Goal: Information Seeking & Learning: Check status

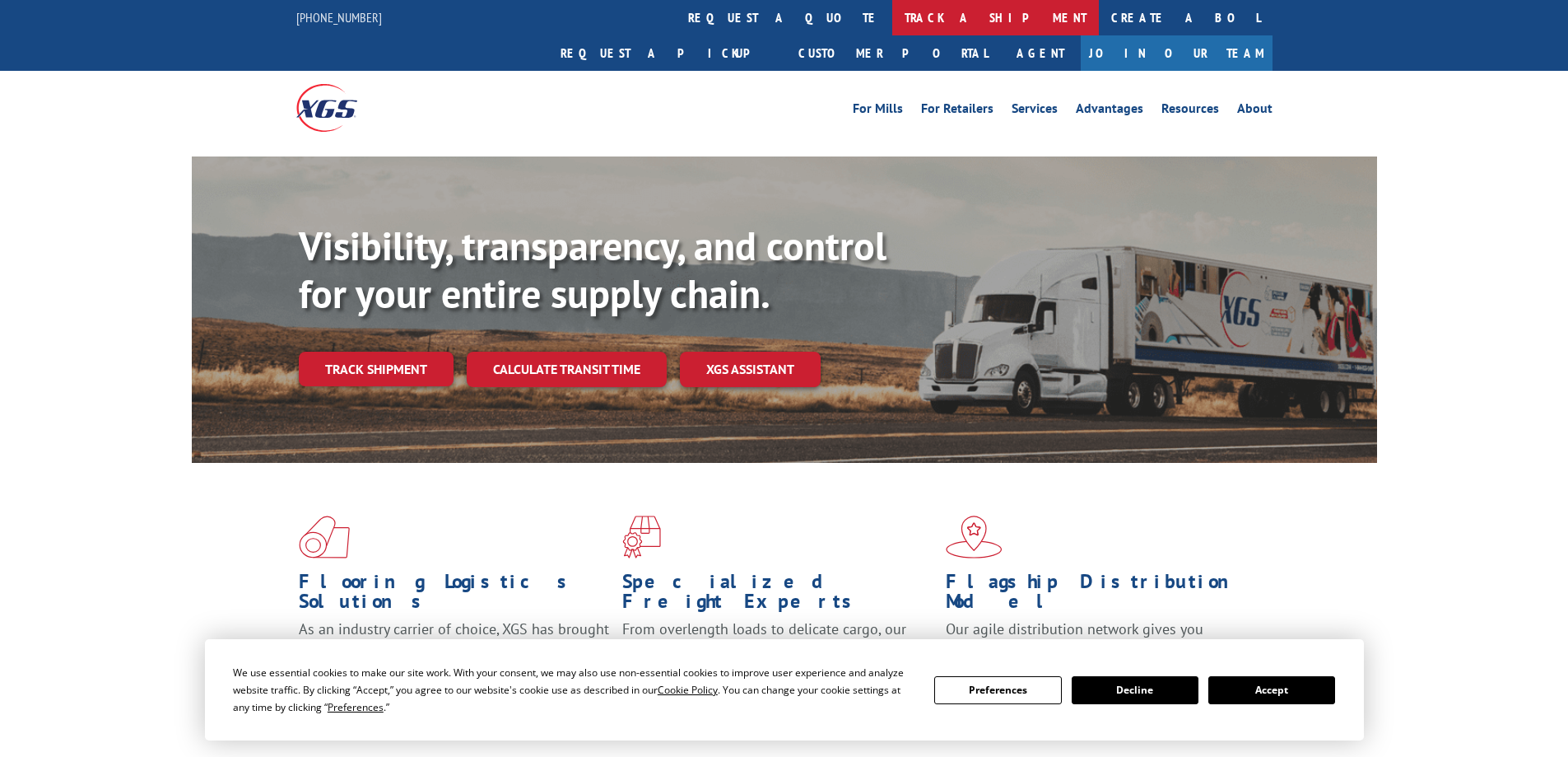
click at [892, 21] on link "track a shipment" at bounding box center [995, 17] width 207 height 36
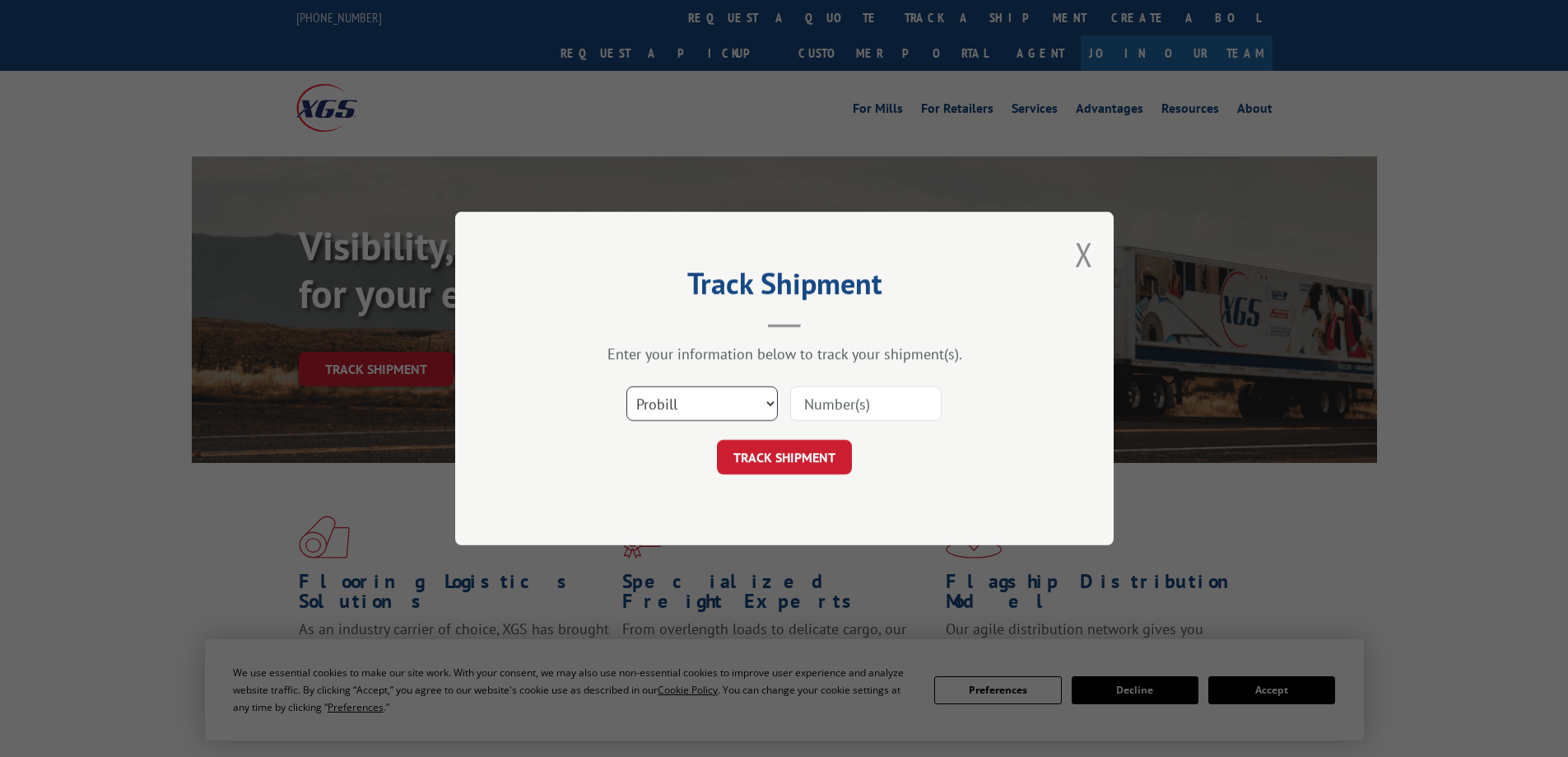
click at [669, 404] on select "Select category... Probill BOL PO" at bounding box center [701, 404] width 152 height 35
select select "bol"
click at [626, 386] on select "Select category... Probill BOL PO" at bounding box center [701, 404] width 152 height 35
click at [815, 405] on input at bounding box center [866, 404] width 152 height 35
paste input "37538425"
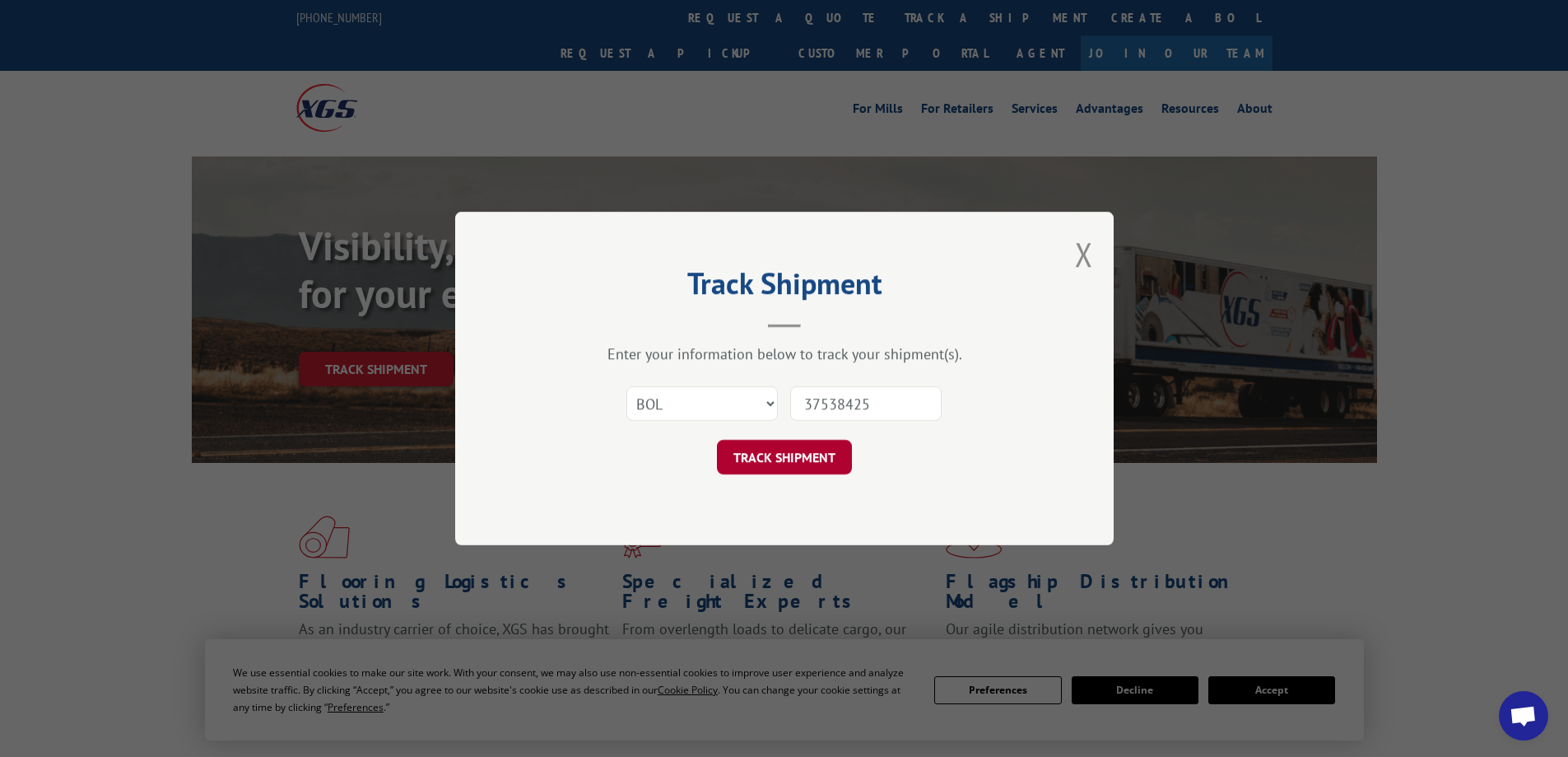
type input "37538425"
click at [801, 456] on button "TRACK SHIPMENT" at bounding box center [784, 457] width 135 height 35
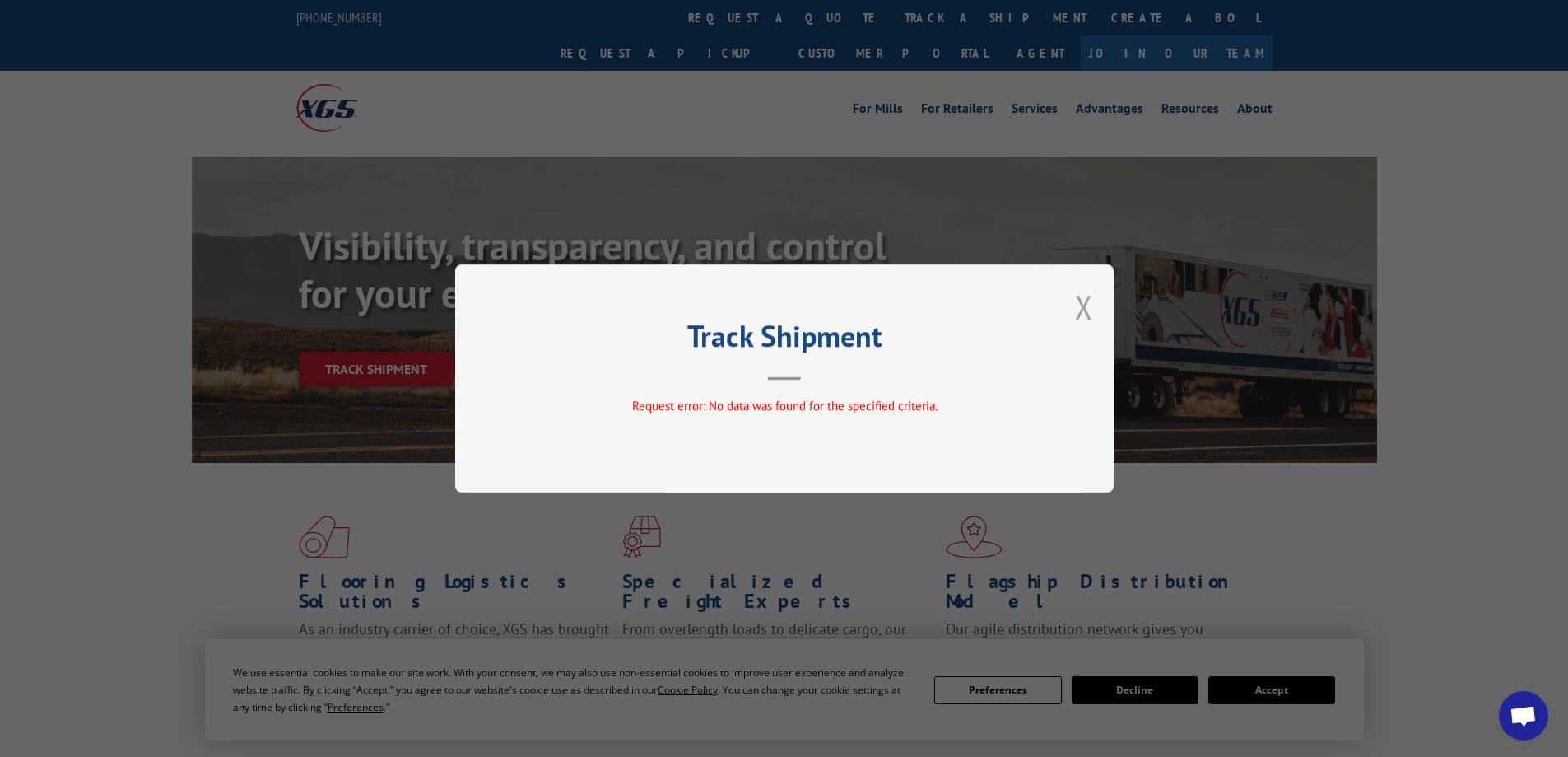
click at [1089, 305] on button "Close modal" at bounding box center [1084, 307] width 18 height 43
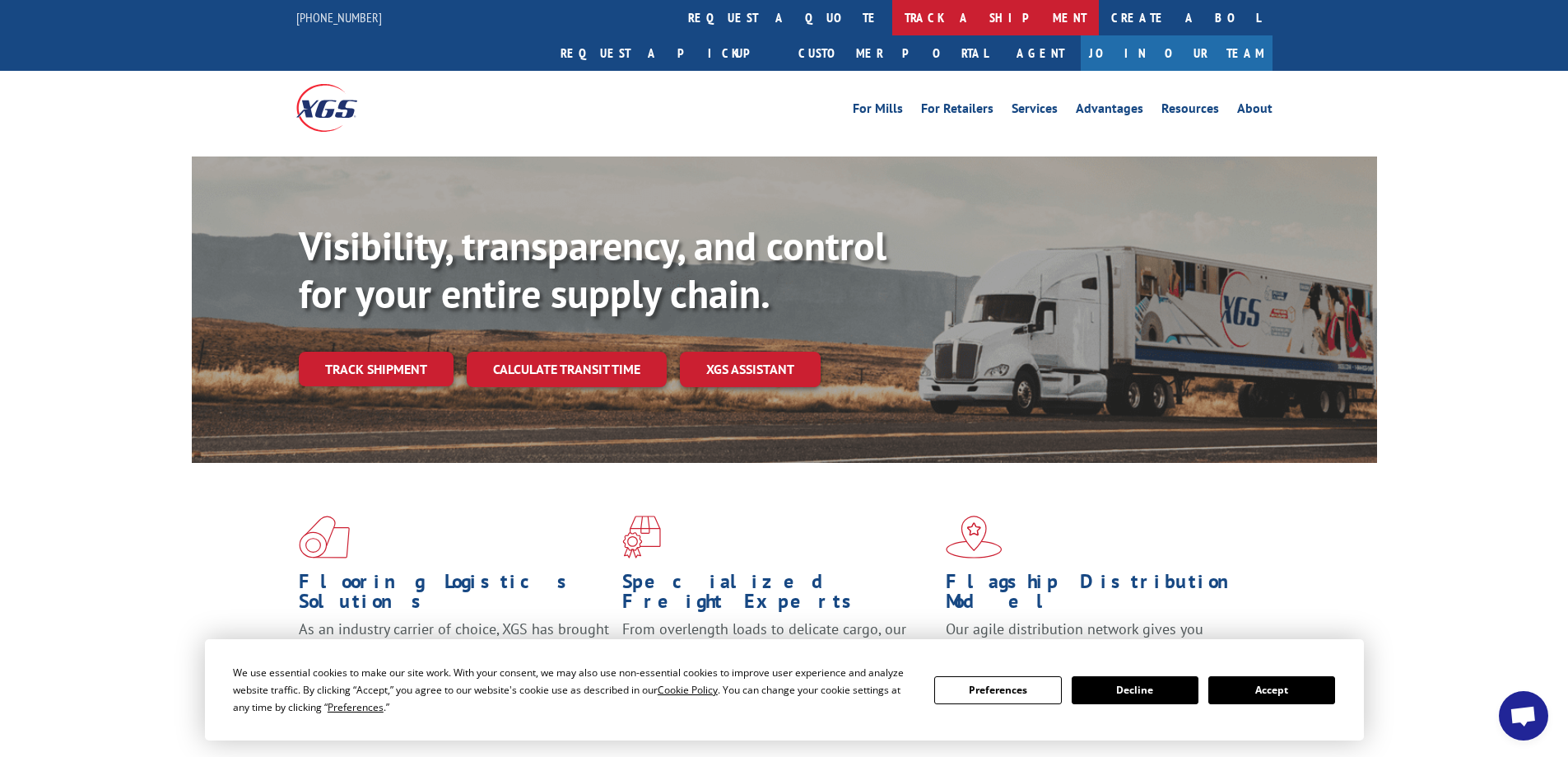
click at [892, 23] on link "track a shipment" at bounding box center [995, 17] width 207 height 36
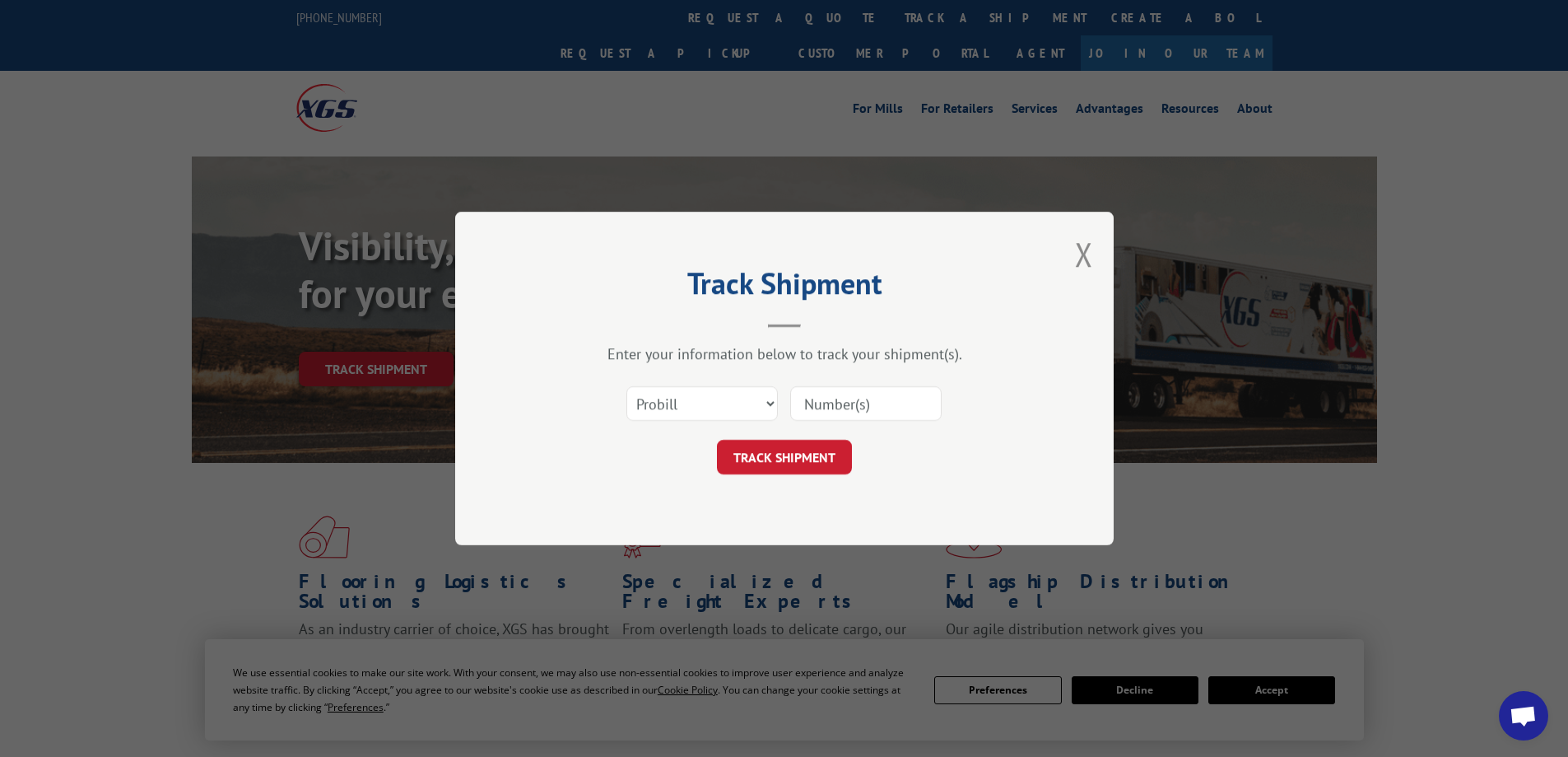
click at [836, 404] on input at bounding box center [866, 404] width 152 height 35
paste input "17523082"
type input "17523082"
click at [797, 451] on button "TRACK SHIPMENT" at bounding box center [784, 457] width 135 height 35
